Goal: Navigation & Orientation: Understand site structure

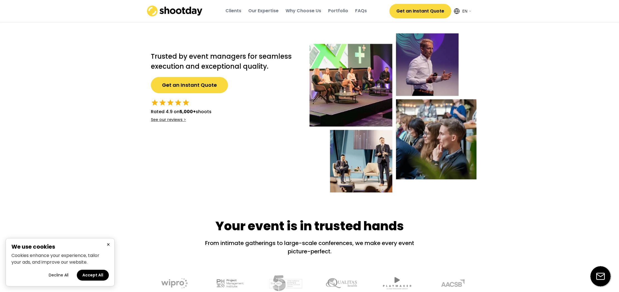
select select ""en""
click at [239, 13] on div "Clients" at bounding box center [234, 11] width 16 height 6
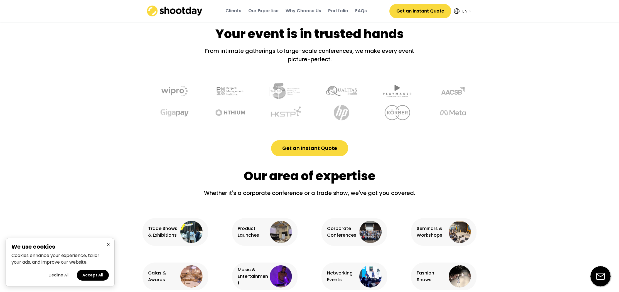
scroll to position [207, 0]
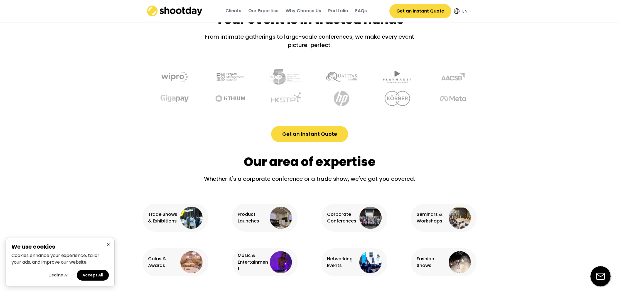
click at [239, 13] on div "Clients" at bounding box center [234, 11] width 16 height 6
click at [269, 12] on div "Our Expertise" at bounding box center [263, 11] width 30 height 6
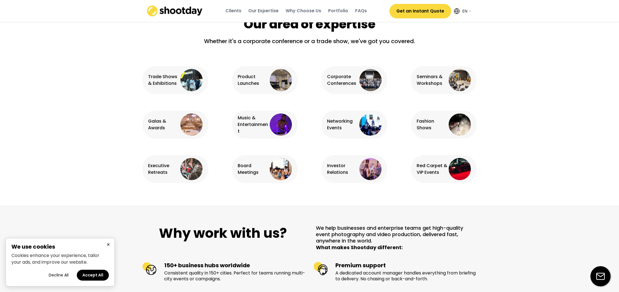
scroll to position [349, 0]
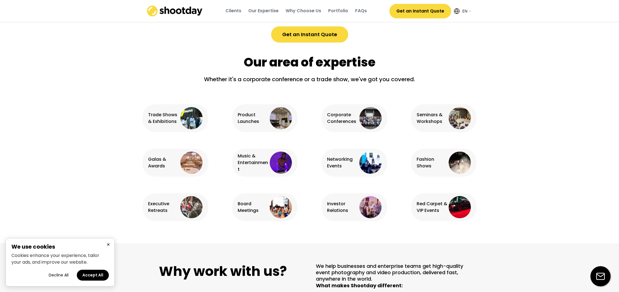
click at [298, 12] on div "Why Choose Us" at bounding box center [304, 11] width 36 height 6
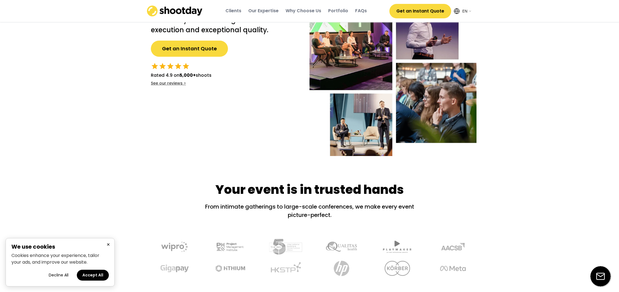
scroll to position [0, 0]
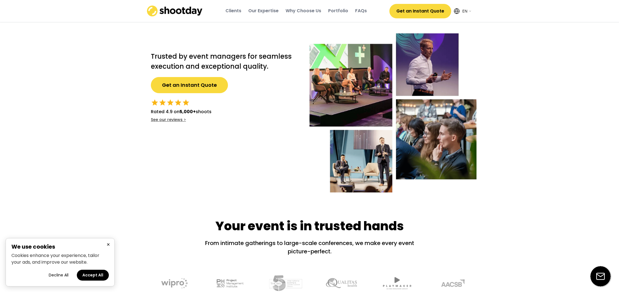
click at [232, 10] on div "Clients" at bounding box center [234, 11] width 16 height 6
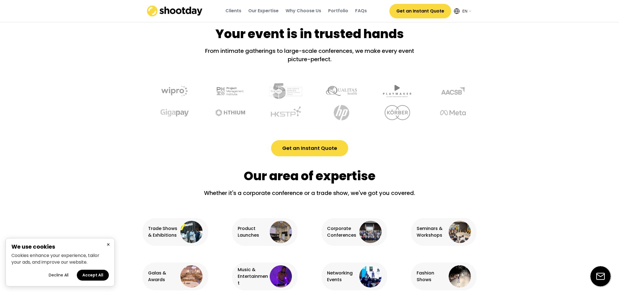
scroll to position [207, 0]
